Goal: Participate in discussion: Engage in conversation with other users on a specific topic

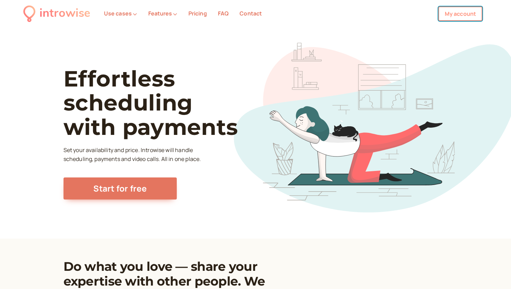
click at [451, 13] on link "My account" at bounding box center [460, 14] width 44 height 14
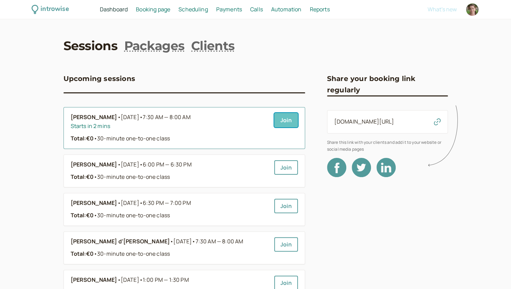
click at [288, 122] on link "Join" at bounding box center [286, 120] width 24 height 14
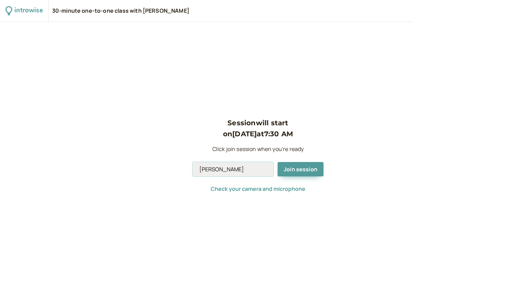
click at [240, 169] on input "[PERSON_NAME]" at bounding box center [232, 169] width 81 height 14
type input "Andromeda"
click at [305, 170] on span "Join session" at bounding box center [301, 169] width 34 height 8
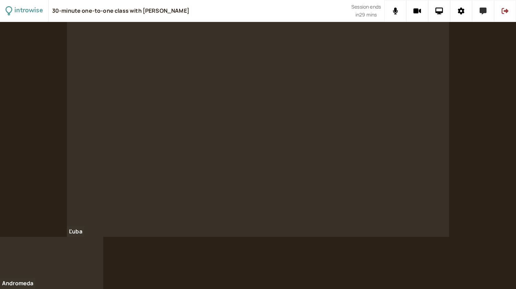
click at [484, 14] on button at bounding box center [483, 11] width 22 height 22
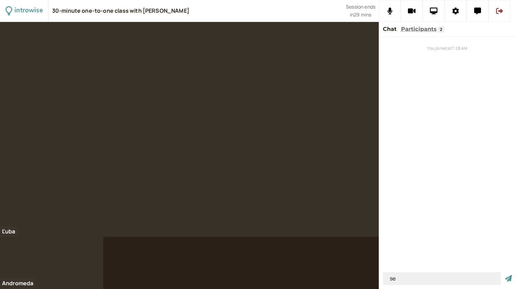
type input "s"
type input "your future self"
click at [505, 275] on button "submit" at bounding box center [508, 278] width 7 height 7
type input "our perspective of something"
click at [505, 275] on button "submit" at bounding box center [508, 278] width 7 height 7
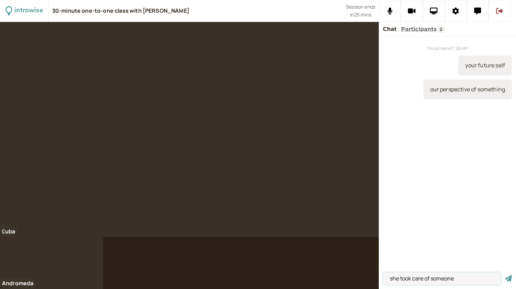
type input "she took care of someone"
click at [505, 275] on button "submit" at bounding box center [508, 278] width 7 height 7
type input "if she caught any disease"
click at [505, 275] on button "submit" at bounding box center [508, 278] width 7 height 7
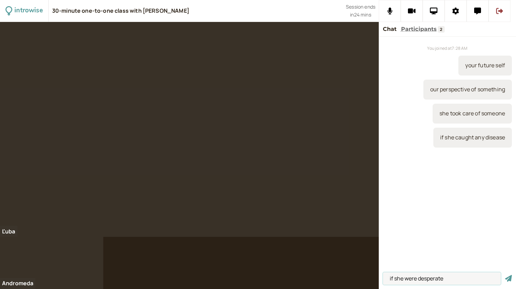
type input "if she were desperate"
click at [505, 275] on button "submit" at bounding box center [508, 278] width 7 height 7
type input "if + past + would + infinitive"
click at [505, 275] on button "submit" at bounding box center [508, 278] width 7 height 7
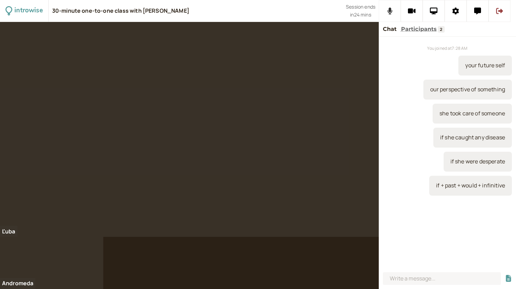
click at [395, 12] on button at bounding box center [390, 11] width 22 height 22
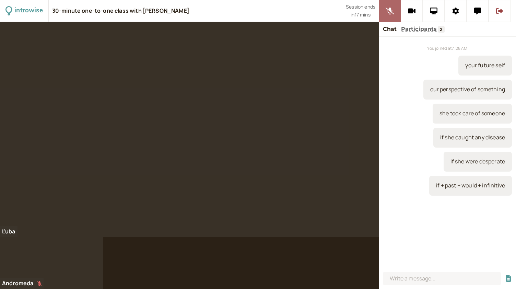
click at [395, 12] on button at bounding box center [390, 11] width 22 height 22
click at [417, 275] on input at bounding box center [442, 278] width 118 height 13
type input "y"
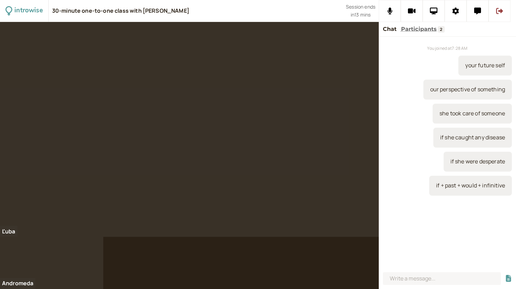
click at [181, 263] on div at bounding box center [258, 155] width 516 height 267
click at [422, 277] on input at bounding box center [442, 278] width 118 height 13
type input "thank god I've changed"
click at [505, 275] on button "submit" at bounding box center [508, 278] width 7 height 7
click at [390, 15] on button at bounding box center [390, 11] width 22 height 22
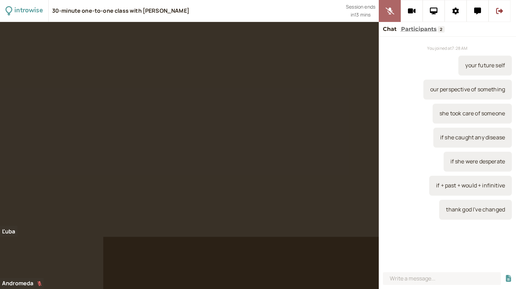
click at [390, 15] on button at bounding box center [390, 11] width 22 height 22
click at [393, 274] on input at bounding box center [442, 278] width 118 height 13
paste input "“Shrinkflation is happening everywhere, from amount of laundry detergent you ge…"
type input "“Shrinkflation is happening everywhere, from amount of laundry detergent you ge…"
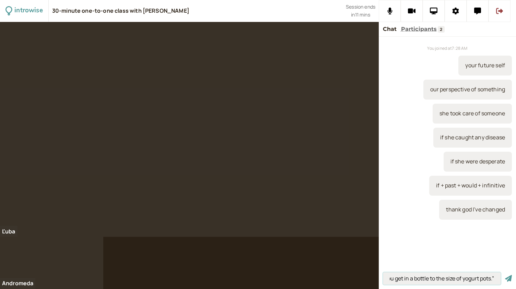
click at [505, 275] on button "submit" at bounding box center [508, 278] width 7 height 7
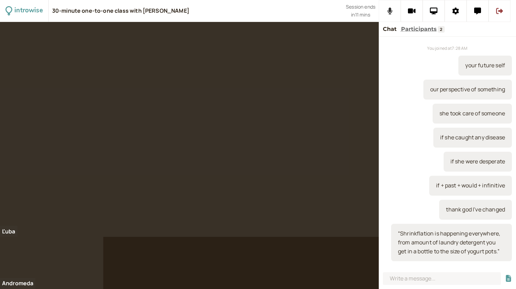
click at [390, 11] on icon at bounding box center [389, 11] width 5 height 7
click at [390, 11] on icon at bounding box center [389, 11] width 9 height 7
click at [421, 273] on input at bounding box center [442, 278] width 118 height 13
type input "shrink + inflation"
click at [505, 275] on button "submit" at bounding box center [508, 278] width 7 height 7
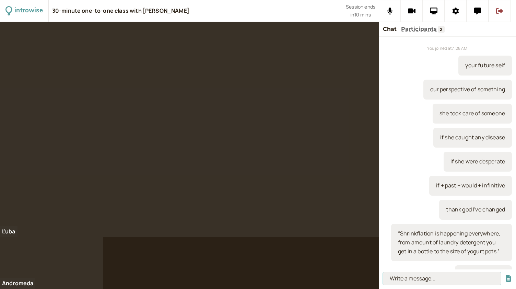
scroll to position [25, 0]
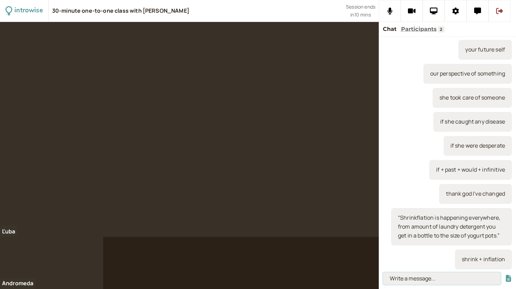
click at [420, 274] on input at bounding box center [442, 278] width 118 height 13
paste input "Shrinkflation – the phenomenon when food manufactures shrink packets of food to…"
type input "Shrinkflation – the phenomenon when food manufactures shrink packets of food to…"
click at [505, 275] on button "submit" at bounding box center [508, 278] width 7 height 7
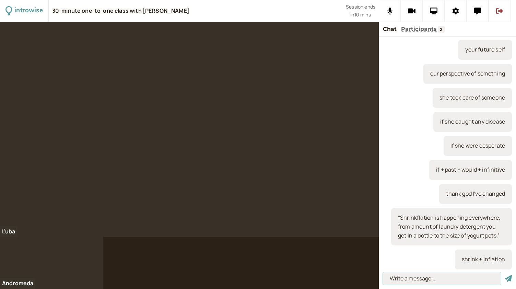
scroll to position [0, 0]
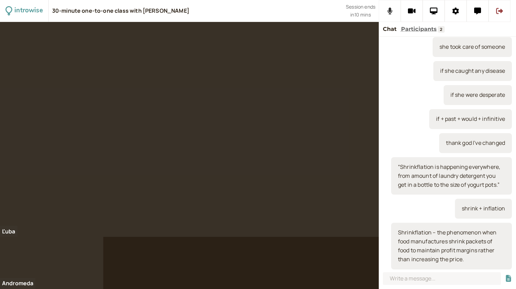
click at [391, 10] on icon at bounding box center [389, 11] width 5 height 7
click at [391, 10] on icon at bounding box center [390, 11] width 9 height 7
click at [397, 280] on input at bounding box center [442, 278] width 118 height 13
paste input "“The speedy boarding service on budget airlines is such a rip off. You pay for …"
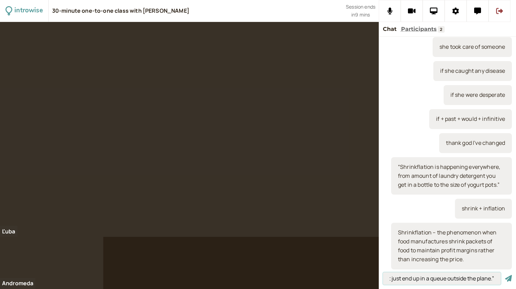
type input "“The speedy boarding service on budget airlines is such a rip off. You pay for …"
click at [505, 275] on button "submit" at bounding box center [508, 278] width 7 height 7
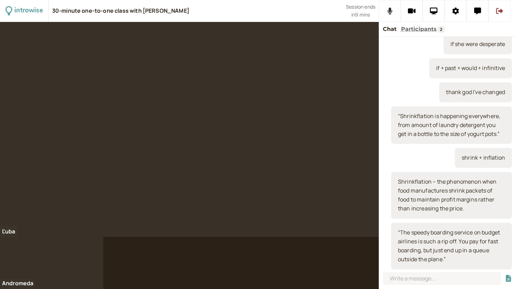
click at [392, 11] on button at bounding box center [390, 11] width 22 height 22
click at [392, 11] on icon at bounding box center [390, 11] width 9 height 7
click at [407, 277] on input at bounding box center [442, 278] width 118 height 13
paste input "To be a rip off – to express that something has been priced unfairly high."
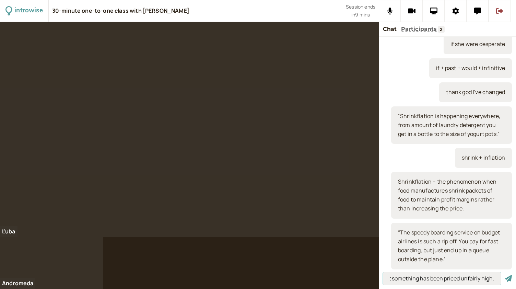
type input "To be a rip off – to express that something has been priced unfairly high."
click at [505, 275] on button "submit" at bounding box center [508, 278] width 7 height 7
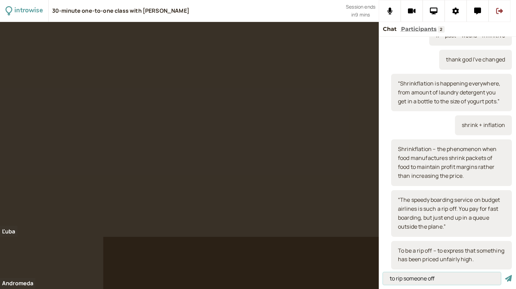
type input "to rip someone off"
click at [505, 275] on button "submit" at bounding box center [508, 278] width 7 height 7
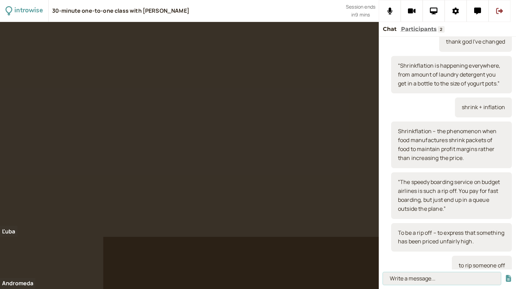
scroll to position [192, 0]
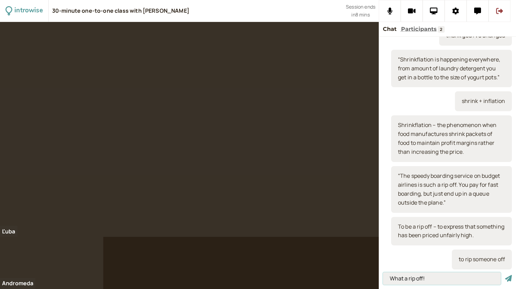
type input "What a rip off!"
click at [505, 275] on button "submit" at bounding box center [508, 278] width 7 height 7
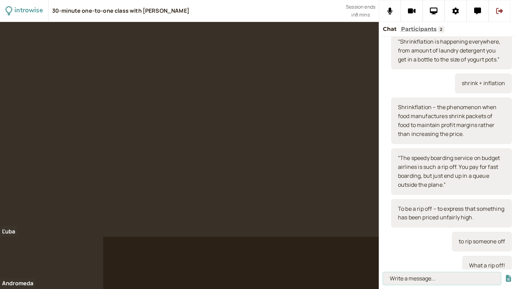
scroll to position [216, 0]
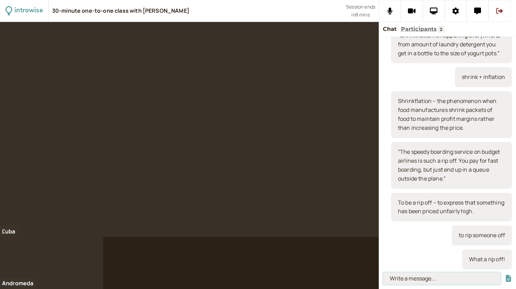
paste input "“During the pandemic, many people were scammed out of money by people pretendin…"
type input "“During the pandemic, many people were scammed out of money by people pretendin…"
click at [395, 7] on button at bounding box center [390, 11] width 22 height 22
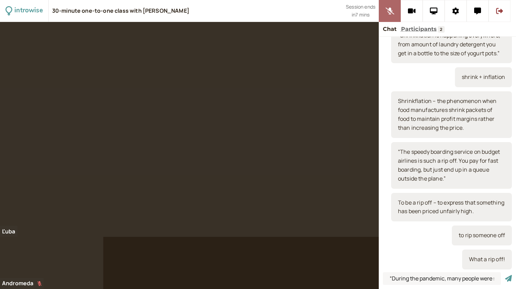
click at [395, 7] on button at bounding box center [390, 11] width 22 height 22
click at [413, 279] on input "“During the pandemic, many people were scammed out of money by people pretendin…" at bounding box center [442, 278] width 118 height 13
click at [409, 277] on input "“During the pandemic, many people were scammed out of money by people pretendin…" at bounding box center [442, 278] width 118 height 13
click at [505, 275] on button "submit" at bounding box center [508, 278] width 7 height 7
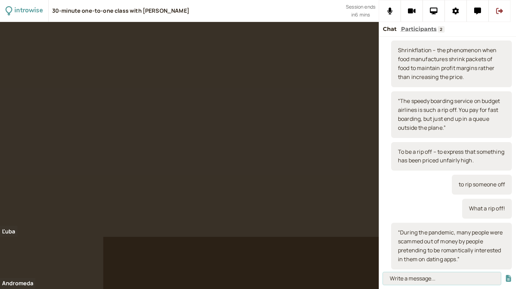
click at [403, 276] on input at bounding box center [442, 278] width 118 height 13
paste input "To be a scam (n), to scam –illegal or dishonest schemes to cheat people out of …"
type input "To be a scam (n), to scam –illegal or dishonest schemes to cheat people out of …"
click at [505, 275] on button "submit" at bounding box center [508, 278] width 7 height 7
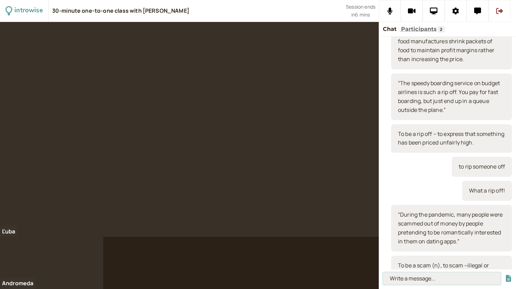
scroll to position [0, 0]
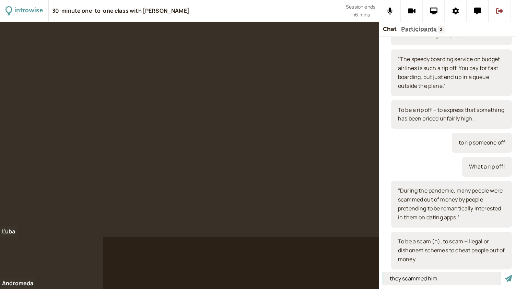
type input "they scammed him"
click at [505, 275] on button "submit" at bounding box center [508, 278] width 7 height 7
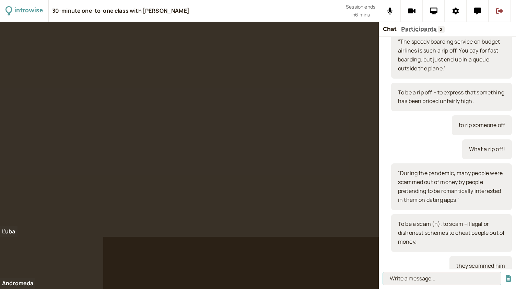
scroll to position [332, 0]
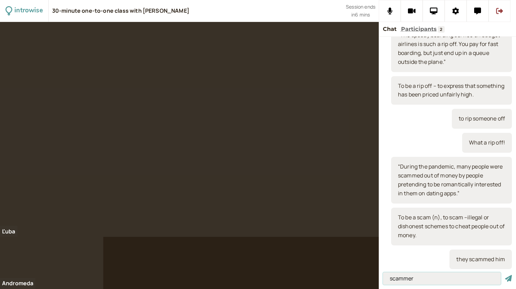
type input "scammer"
click at [505, 275] on button "submit" at bounding box center [508, 278] width 7 height 7
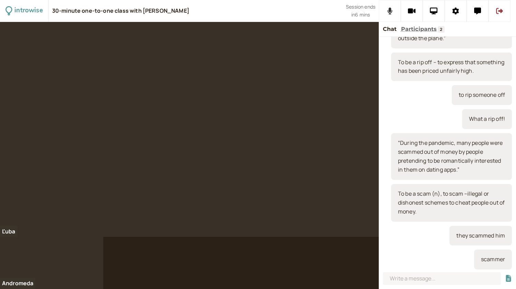
click at [388, 16] on button at bounding box center [390, 11] width 22 height 22
click at [395, 275] on input at bounding box center [442, 278] width 118 height 13
type input "phishing scam"
click at [505, 275] on button "submit" at bounding box center [508, 278] width 7 height 7
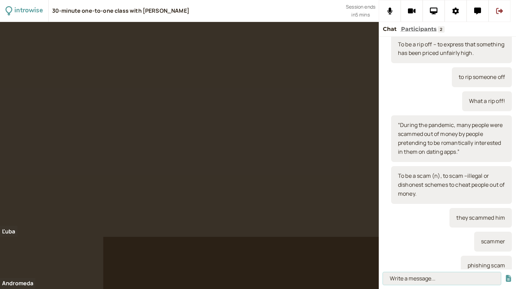
scroll to position [380, 0]
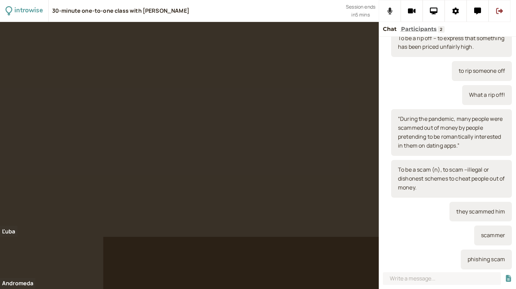
click at [393, 10] on button at bounding box center [390, 11] width 22 height 22
click at [393, 10] on icon at bounding box center [390, 11] width 9 height 7
click at [416, 280] on input at bounding box center [442, 278] width 118 height 13
paste input "“The previous government was reckless with spending and pushed the country into…"
type input "“The previous government was reckless with spending and pushed the country into…"
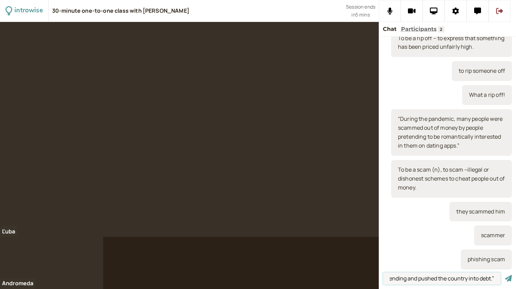
scroll to position [0, 0]
drag, startPoint x: 495, startPoint y: 277, endPoint x: 353, endPoint y: 270, distance: 142.2
click at [353, 270] on div "introwise 30-minute one-to-one class with [PERSON_NAME] Session ends in 5 mins …" at bounding box center [258, 144] width 516 height 289
type input "a Ponzi scheme / a pyramid scheme"
click at [505, 275] on button "submit" at bounding box center [508, 278] width 7 height 7
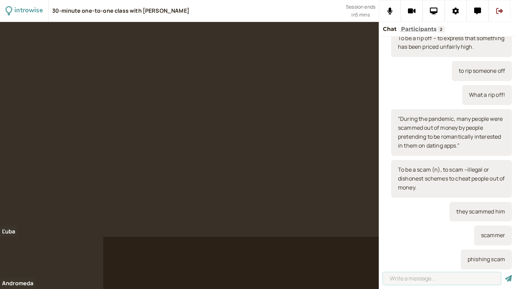
scroll to position [404, 0]
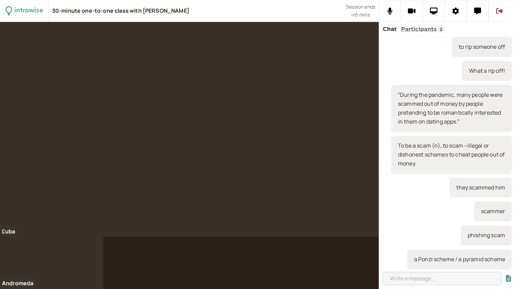
paste input "“The previous government was reckless with spending and pushed the country into…"
type input "“The previous government was reckless with spending and pushed the country into…"
drag, startPoint x: 495, startPoint y: 278, endPoint x: 370, endPoint y: 277, distance: 125.5
click at [370, 277] on div "introwise 30-minute one-to-one class with [PERSON_NAME] Session ends in 5 mins …" at bounding box center [258, 144] width 516 height 289
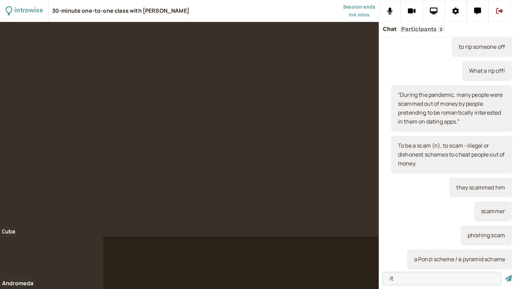
type input "i"
type input "to be scammed out of money"
click at [505, 275] on button "submit" at bounding box center [508, 278] width 7 height 7
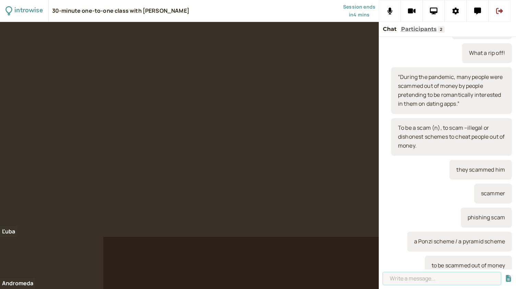
scroll to position [428, 0]
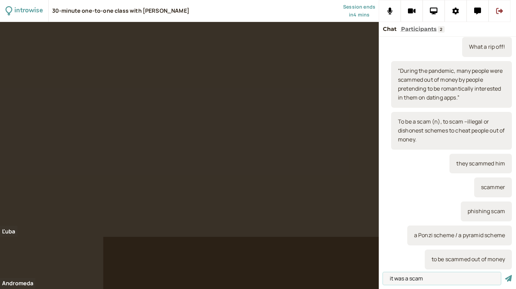
type input "it was a scam"
click at [505, 275] on button "submit" at bounding box center [508, 278] width 7 height 7
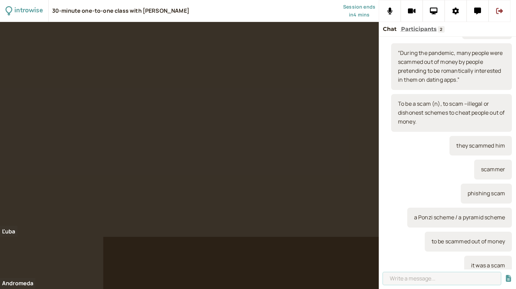
scroll to position [452, 0]
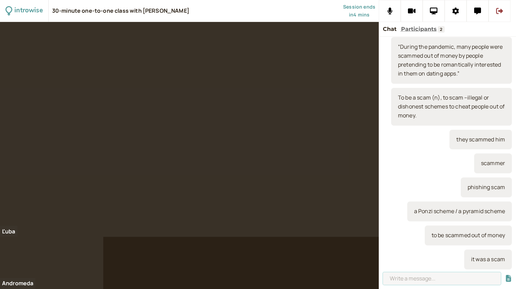
paste input "“The previous government was reckless with spending and pushed the country into…"
type input "“The previous government was reckless with spending and pushed the country into…"
click at [505, 275] on button "submit" at bounding box center [508, 278] width 7 height 7
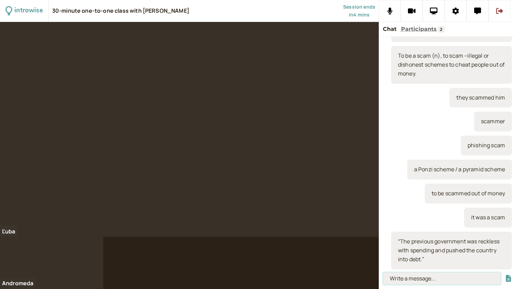
paste input "To be reckless (adj), recklessly (adv) – a lack of caution about potential risk…"
type input "To be reckless (adj), recklessly (adv) – a lack of caution about potential risk…"
click at [505, 275] on button "submit" at bounding box center [508, 278] width 7 height 7
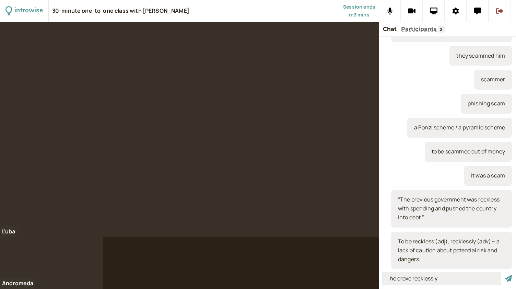
type input "he drove recklessly"
click at [505, 275] on button "submit" at bounding box center [508, 278] width 7 height 7
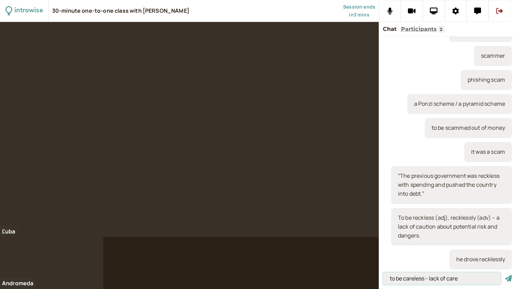
type input "to be careless - lack of care"
click at [505, 275] on button "submit" at bounding box center [508, 278] width 7 height 7
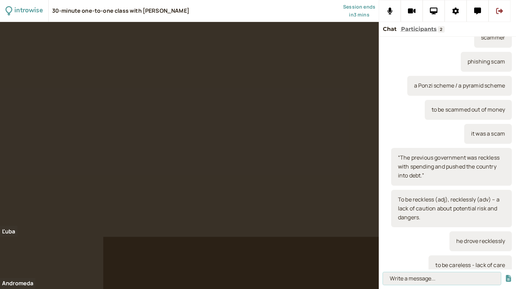
scroll to position [583, 0]
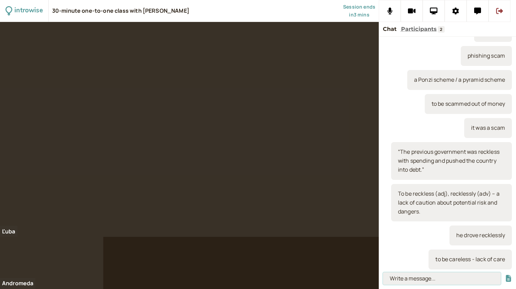
type input "y"
type input "he was careless with the cooking"
click at [505, 275] on button "submit" at bounding box center [508, 278] width 7 height 7
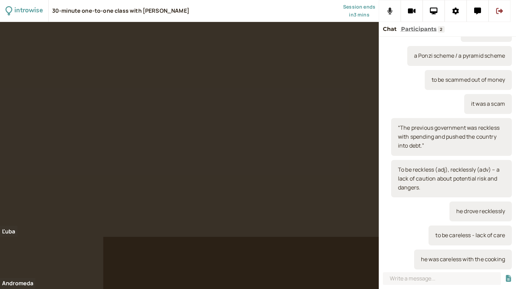
click at [387, 11] on icon at bounding box center [389, 11] width 5 height 7
click at [387, 11] on icon at bounding box center [390, 11] width 9 height 7
click at [402, 280] on input at bounding box center [442, 278] width 118 height 13
paste input "“Everyone knew the local government had a corruption problem, but the people tu…"
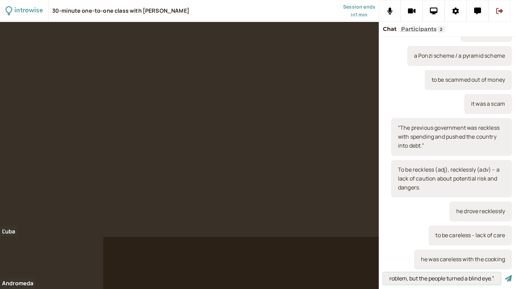
type input "“Everyone knew the local government had a corruption problem, but the people tu…"
click at [505, 275] on button "submit" at bounding box center [508, 278] width 7 height 7
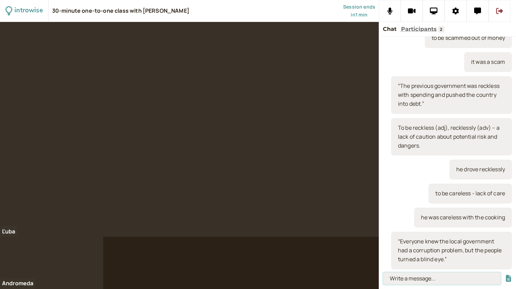
click at [438, 280] on input at bounding box center [442, 278] width 118 height 13
paste input "To turn a blind eye to something – a person or organisation knows that somethin…"
type input "To turn a blind eye to something – a person or organisation knows that somethin…"
click at [505, 275] on button "submit" at bounding box center [508, 278] width 7 height 7
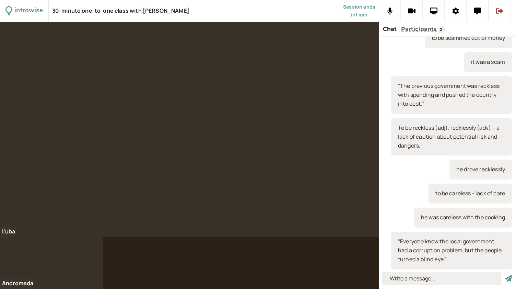
scroll to position [0, 0]
